Goal: Transaction & Acquisition: Book appointment/travel/reservation

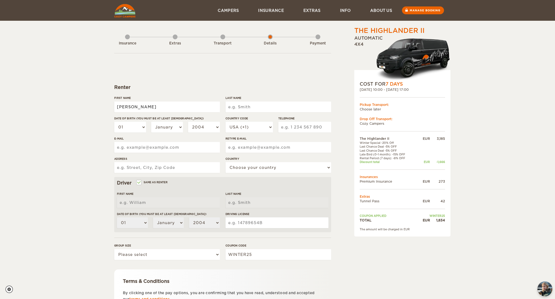
type input "Christine"
type input "Ryan"
select select "30"
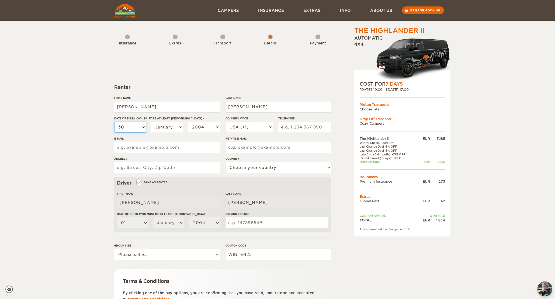
select select "30"
click at [147, 135] on div "01 02 03 04 05 06 07 08 09 10 11 12 13 14 15 16 17 18 19 20 21 22 23 24 25 26 2…" at bounding box center [167, 129] width 106 height 15
select select "11"
select select "1995"
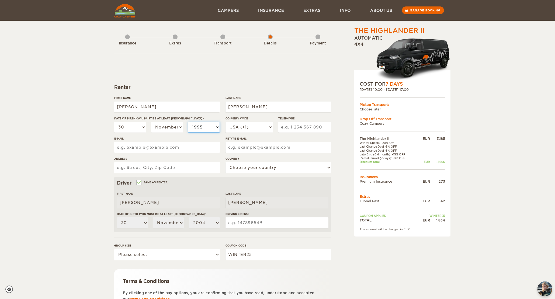
select select "1995"
click at [293, 127] on input "Telephone" at bounding box center [304, 127] width 53 height 11
type input "2172730059"
type input "crecre303@gmail.com"
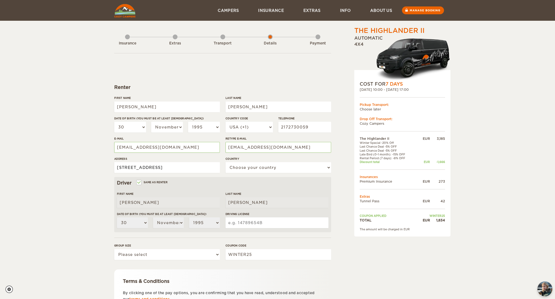
type input "2810 Natalie Drive Champaign IL 61822"
select select "222"
click at [139, 182] on input "Same as renter" at bounding box center [138, 182] width 3 height 3
checkbox input "false"
select select
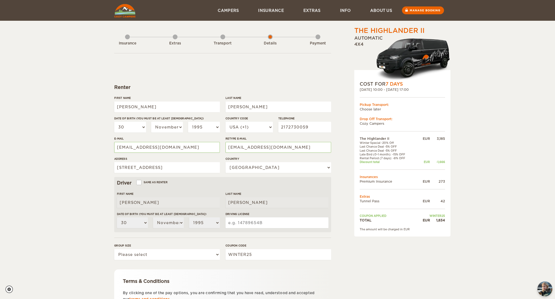
select select
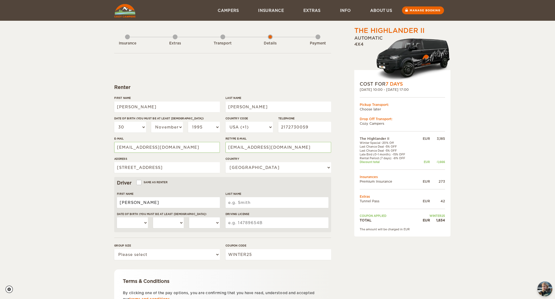
type input "[PERSON_NAME]"
type input "Sarti"
select select "19"
select select "11"
select select "1990"
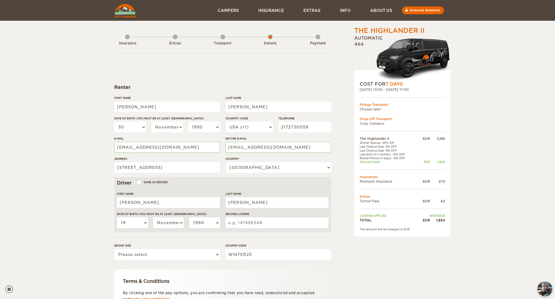
click at [237, 219] on input "Driving License" at bounding box center [276, 222] width 103 height 11
type input "S63098490329"
select select "2"
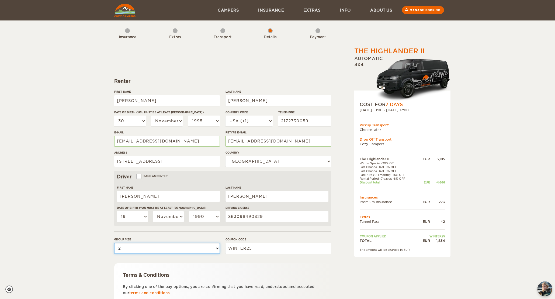
scroll to position [50, 0]
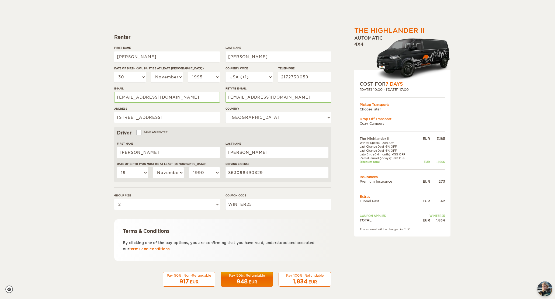
click at [298, 276] on div "Pay 100%, Refundable" at bounding box center [304, 275] width 45 height 5
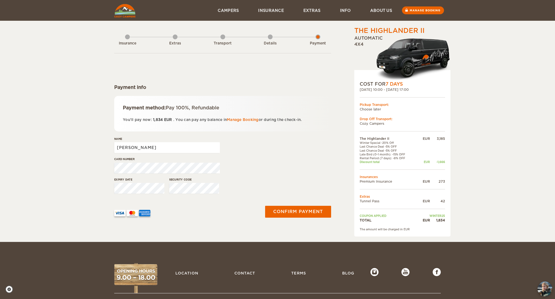
click at [157, 151] on input "[PERSON_NAME]" at bounding box center [167, 147] width 106 height 11
type input "Christine Ryan"
click at [291, 213] on button "Confirm payment" at bounding box center [298, 211] width 68 height 12
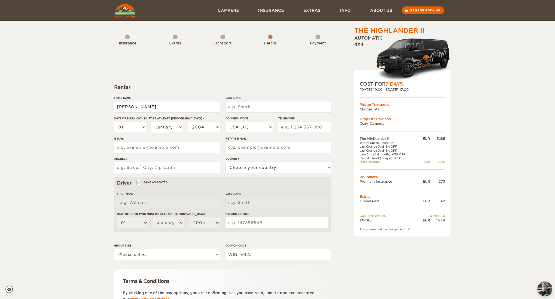
type input "[PERSON_NAME]"
type input "Ryan"
select select "30"
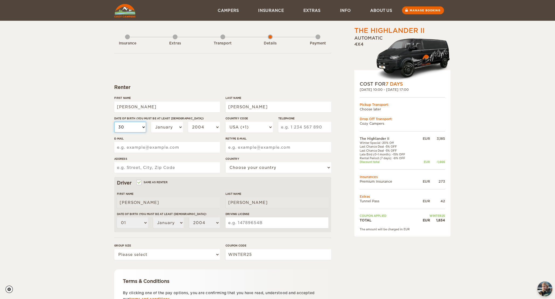
select select "30"
select select "11"
select select "1995"
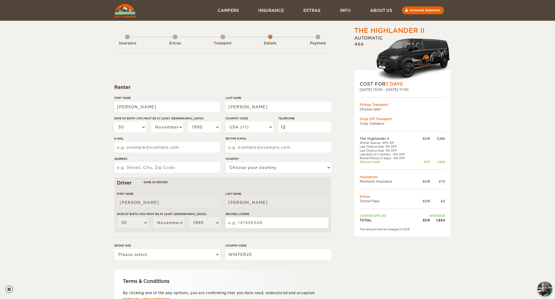
type input "1"
type input "2172730059"
type input "crecre303@gmail.com"
type input "2810 Natalie Drive"
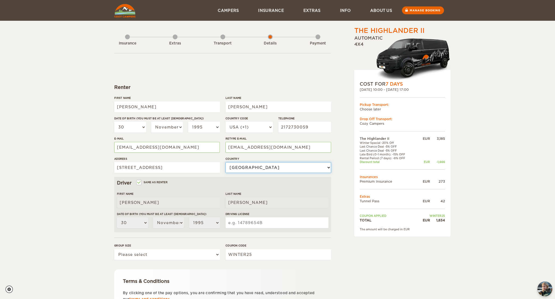
select select "222"
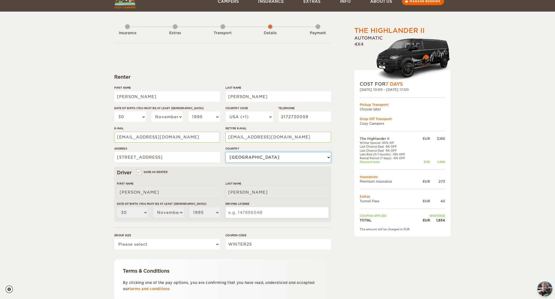
scroll to position [11, 0]
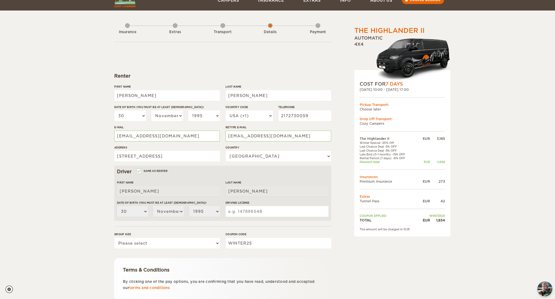
click at [242, 210] on input "Driving License" at bounding box center [276, 211] width 103 height 11
drag, startPoint x: 136, startPoint y: 169, endPoint x: 141, endPoint y: 171, distance: 5.5
click at [137, 170] on div "Driver Same as renter" at bounding box center [222, 171] width 211 height 6
click at [140, 171] on input "Same as renter" at bounding box center [138, 171] width 3 height 3
checkbox input "false"
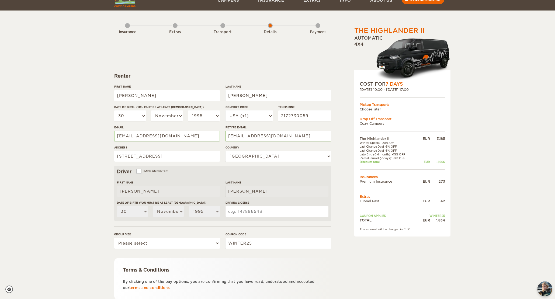
select select
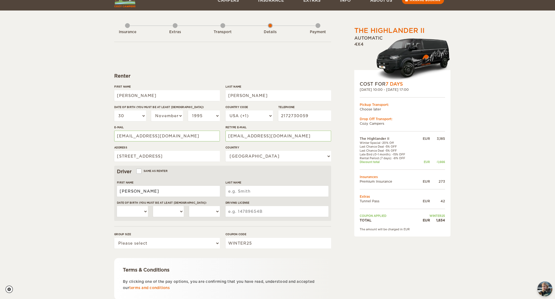
type input "[PERSON_NAME]"
type input "Sarti"
select select "19"
select select "11"
select select "1990"
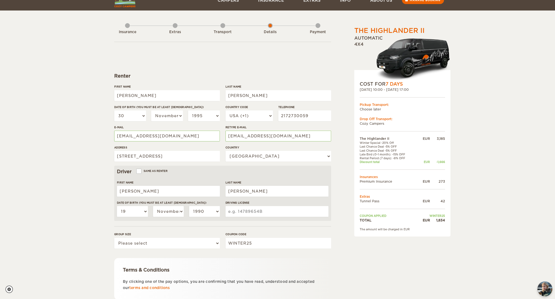
click at [266, 210] on input "Driving License" at bounding box center [276, 211] width 103 height 11
type input "0"
type input "S63098490329"
select select "2"
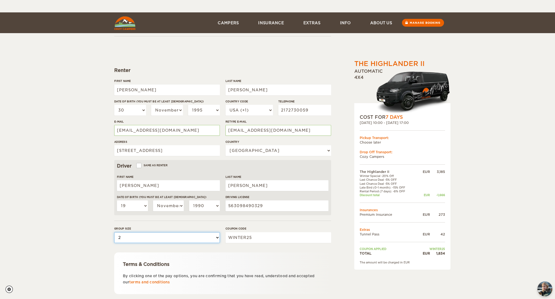
scroll to position [50, 0]
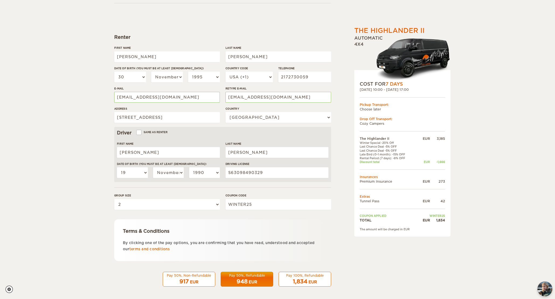
click at [315, 278] on div "1,834 EUR" at bounding box center [304, 282] width 45 height 8
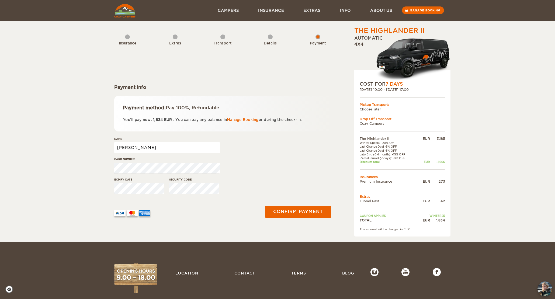
click at [176, 148] on input "[PERSON_NAME]" at bounding box center [167, 147] width 106 height 11
type input "[PERSON_NAME]"
click at [293, 236] on div "The Highlander II Expand Collapse Total 1,834 EUR Automatic 4x4 COST FOR 7 Days…" at bounding box center [277, 121] width 555 height 242
click at [299, 209] on button "Confirm payment" at bounding box center [298, 211] width 68 height 12
